Goal: Task Accomplishment & Management: Manage account settings

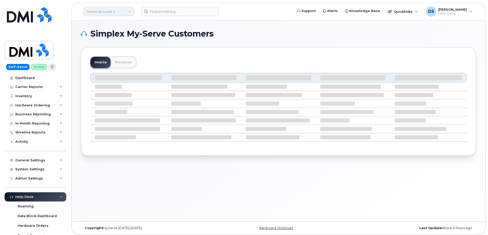
click at [129, 11] on link "Demo Account 1" at bounding box center [108, 11] width 51 height 9
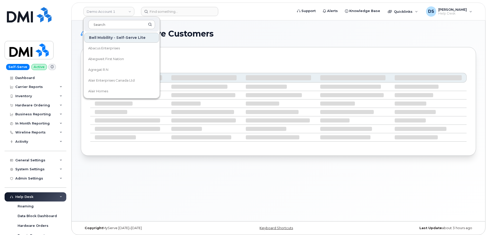
drag, startPoint x: 113, startPoint y: 24, endPoint x: 127, endPoint y: 29, distance: 15.2
click at [117, 20] on input at bounding box center [121, 24] width 67 height 9
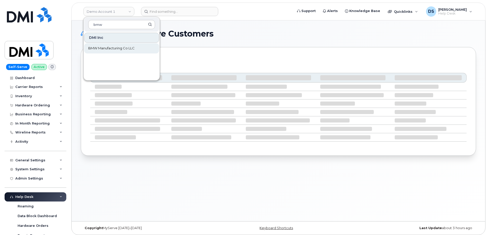
type input "bmw"
click at [115, 46] on span "BMW Manufacturing Co LLC" at bounding box center [111, 48] width 46 height 5
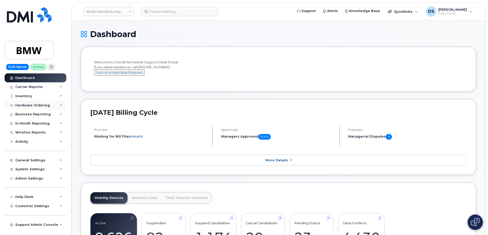
click at [63, 104] on div "Hardware Ordering" at bounding box center [36, 105] width 62 height 9
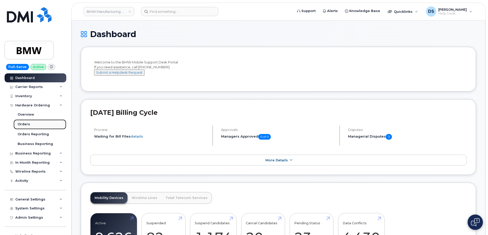
click at [27, 121] on link "Orders" at bounding box center [40, 124] width 53 height 10
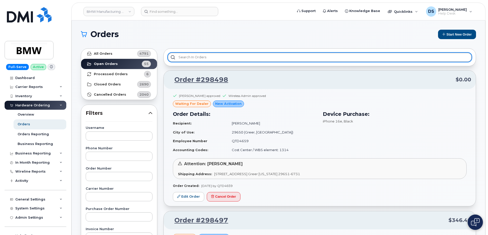
click at [204, 55] on input "text" at bounding box center [320, 57] width 304 height 9
type input "s"
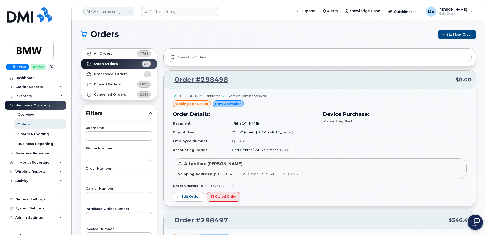
drag, startPoint x: 130, startPoint y: 10, endPoint x: 125, endPoint y: 13, distance: 5.7
click at [130, 10] on link "BMW Manufacturing Co LLC" at bounding box center [108, 11] width 51 height 9
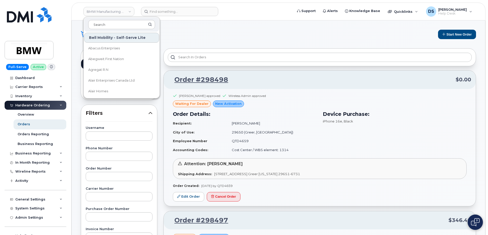
drag, startPoint x: 103, startPoint y: 23, endPoint x: 107, endPoint y: 18, distance: 5.9
click at [106, 19] on div at bounding box center [121, 24] width 75 height 14
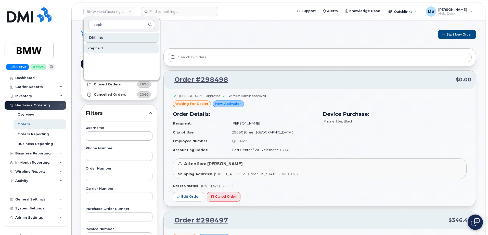
type input "ceph"
click at [97, 48] on span "Cepheid" at bounding box center [95, 48] width 15 height 5
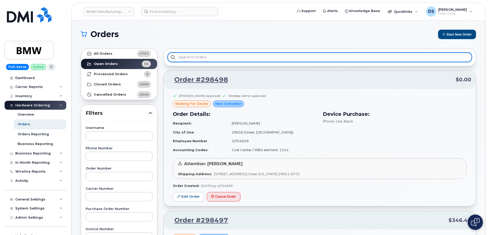
click at [195, 58] on input "text" at bounding box center [320, 57] width 304 height 9
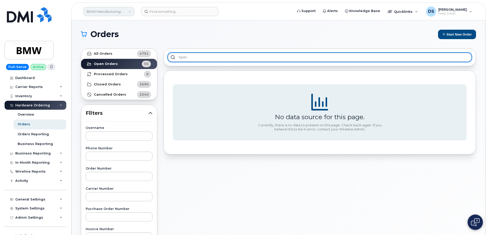
type input "spec"
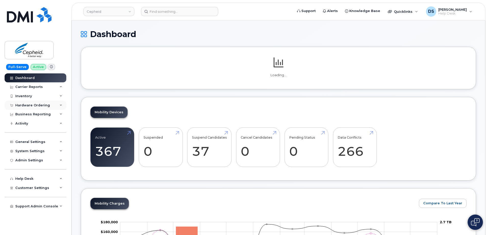
click at [49, 105] on div "Hardware Ordering" at bounding box center [36, 105] width 62 height 9
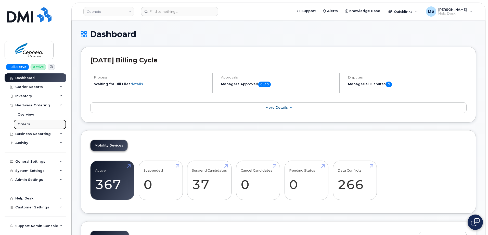
click at [27, 122] on div "Orders" at bounding box center [24, 124] width 13 height 5
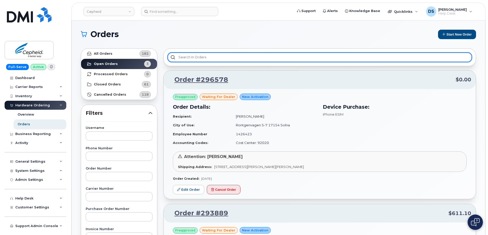
click at [192, 55] on input "text" at bounding box center [320, 57] width 304 height 9
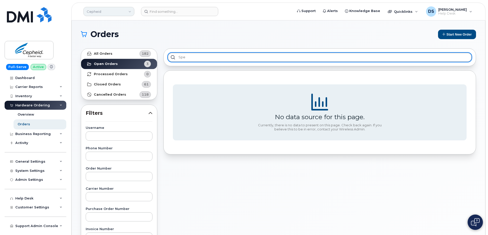
type input "spe"
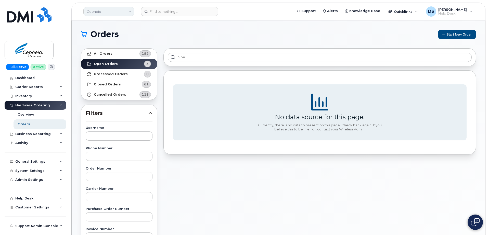
click at [130, 10] on link "Cepheid" at bounding box center [108, 11] width 51 height 9
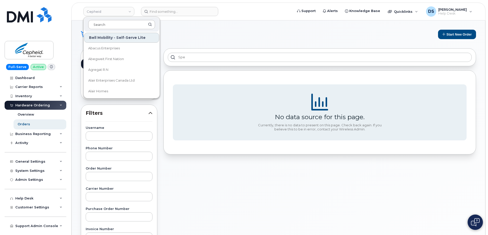
drag, startPoint x: 105, startPoint y: 24, endPoint x: 113, endPoint y: 26, distance: 7.8
click at [106, 23] on input at bounding box center [121, 24] width 67 height 9
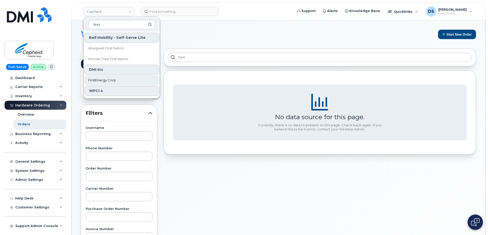
type input "first"
click at [94, 78] on span "FirstEnergy Corp" at bounding box center [102, 80] width 28 height 5
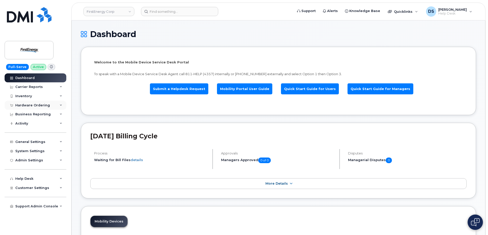
click at [61, 104] on icon at bounding box center [61, 105] width 3 height 3
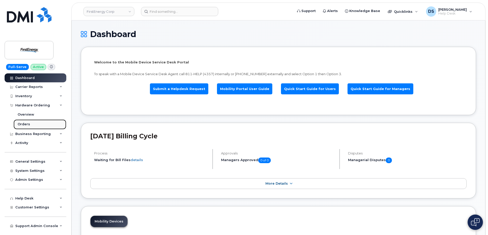
click at [30, 122] on link "Orders" at bounding box center [40, 124] width 53 height 10
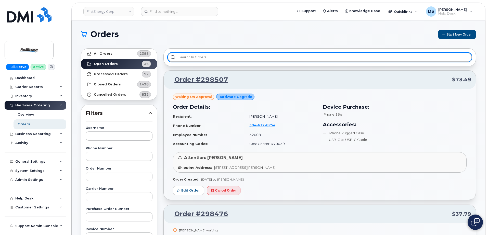
click at [191, 58] on input "text" at bounding box center [320, 57] width 304 height 9
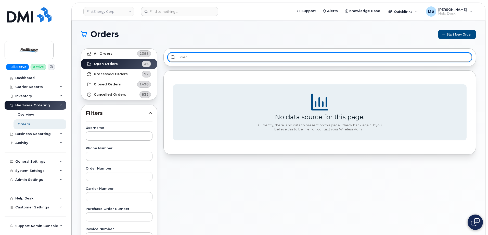
type input "spec"
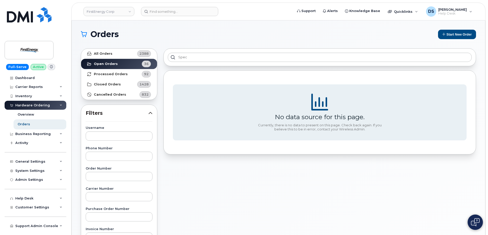
click at [163, 28] on div "Orders Start New Order All Orders 2388 Open Orders 36 Processed Orders 92 Close…" at bounding box center [279, 214] width 414 height 389
click at [130, 11] on link "FirstEnergy Corp" at bounding box center [108, 11] width 51 height 9
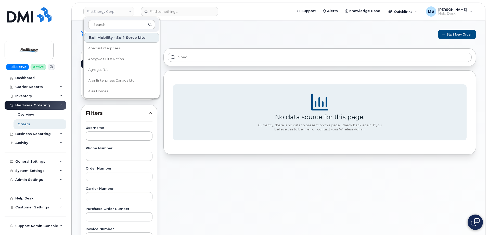
click at [112, 25] on input at bounding box center [121, 24] width 67 height 9
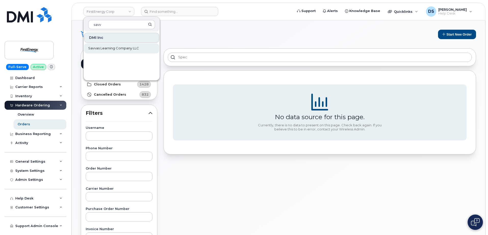
type input "savv"
click at [106, 48] on span "Savvas Learning Company LLC" at bounding box center [113, 48] width 51 height 5
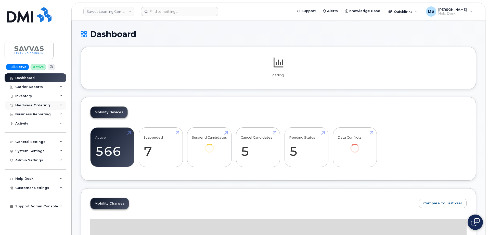
click at [61, 105] on icon at bounding box center [61, 105] width 3 height 3
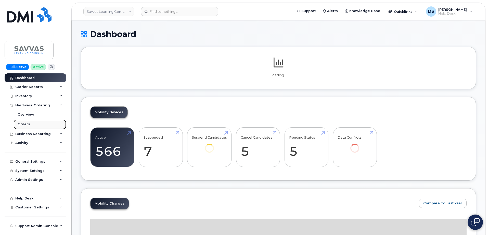
click at [21, 124] on div "Orders" at bounding box center [24, 124] width 13 height 5
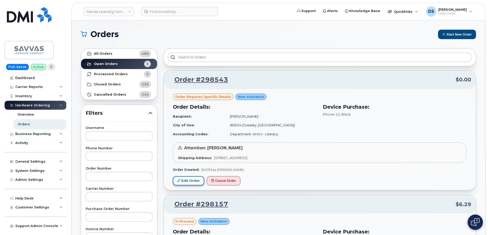
click at [192, 179] on link "Edit Order" at bounding box center [188, 180] width 31 height 9
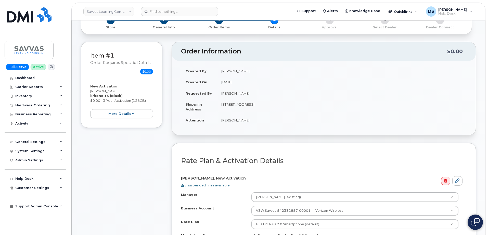
scroll to position [102, 0]
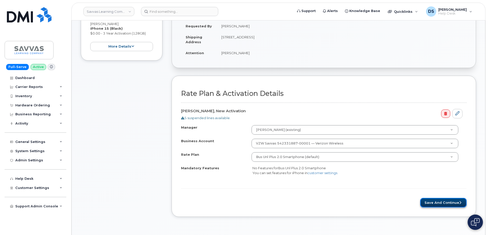
click at [447, 201] on button "Save and Continue" at bounding box center [444, 202] width 46 height 9
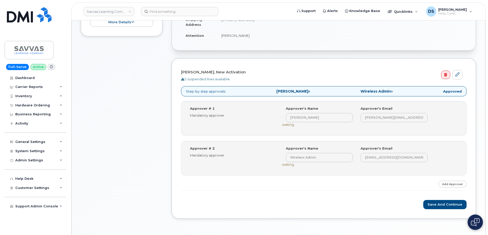
scroll to position [128, 0]
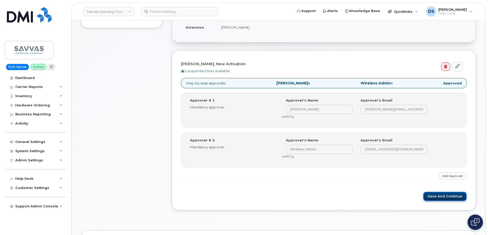
click at [441, 195] on button "Save and Continue" at bounding box center [445, 195] width 43 height 9
